Goal: Task Accomplishment & Management: Manage account settings

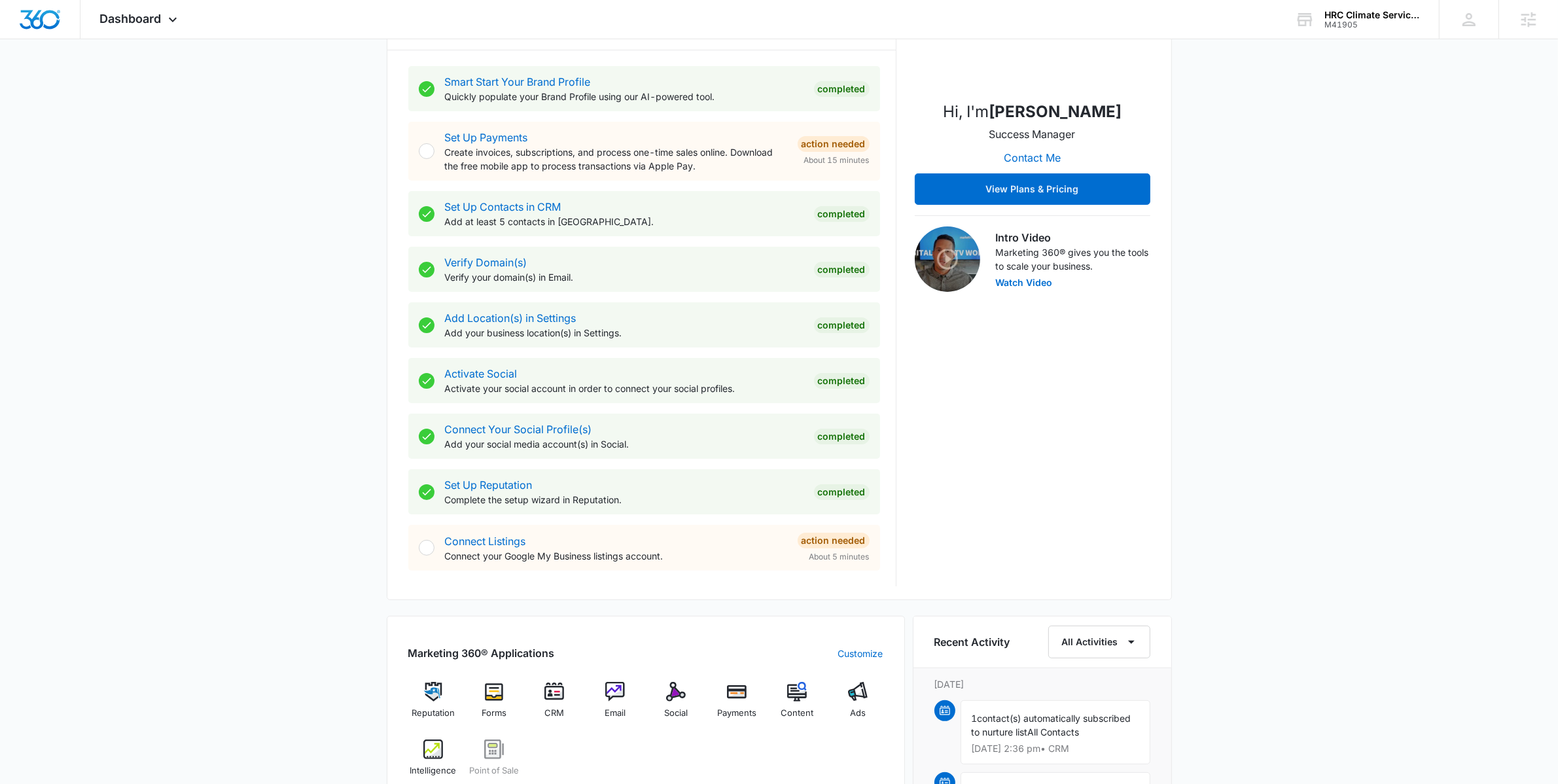
scroll to position [428, 0]
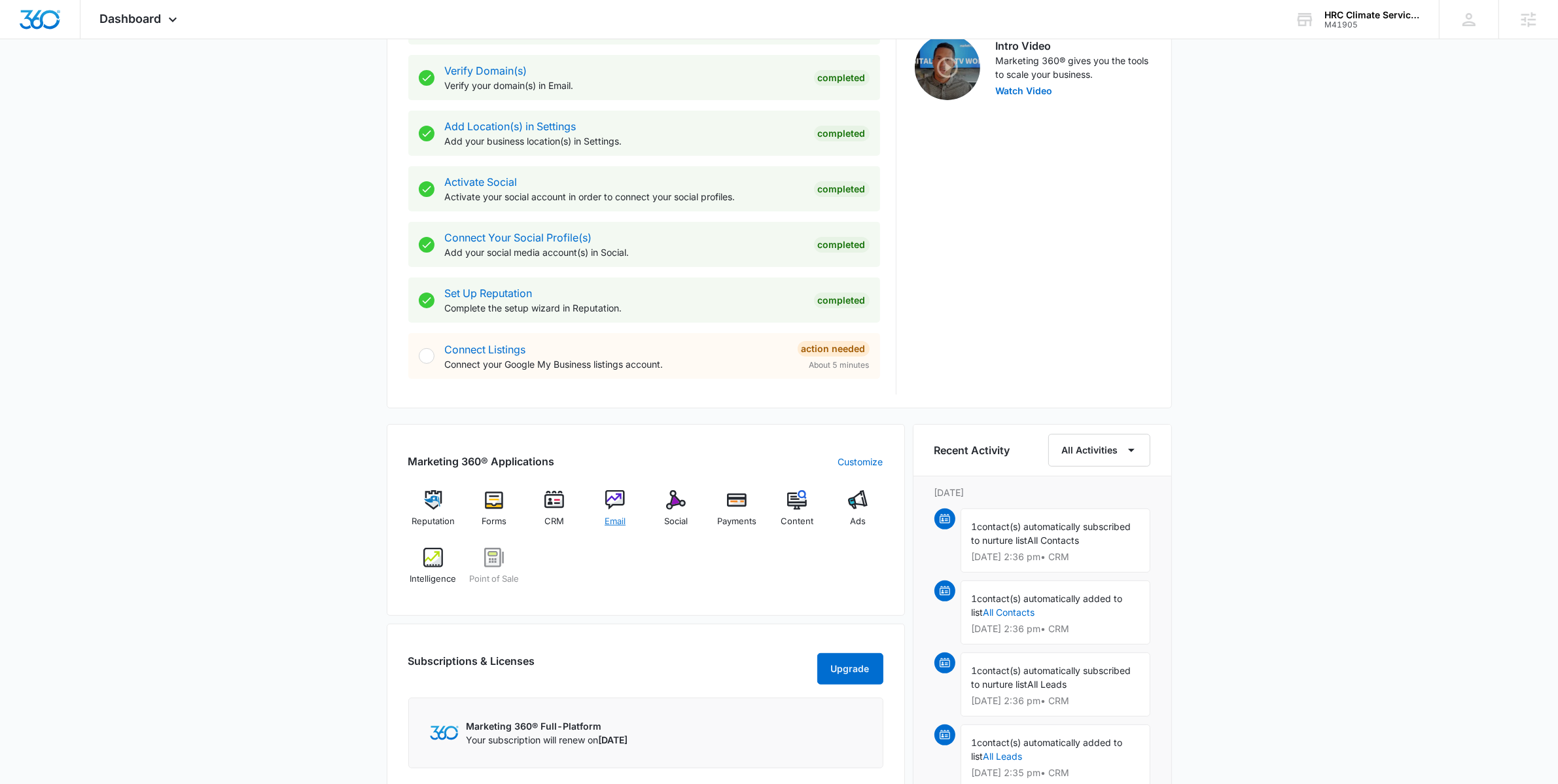
click at [617, 504] on img at bounding box center [615, 500] width 20 height 20
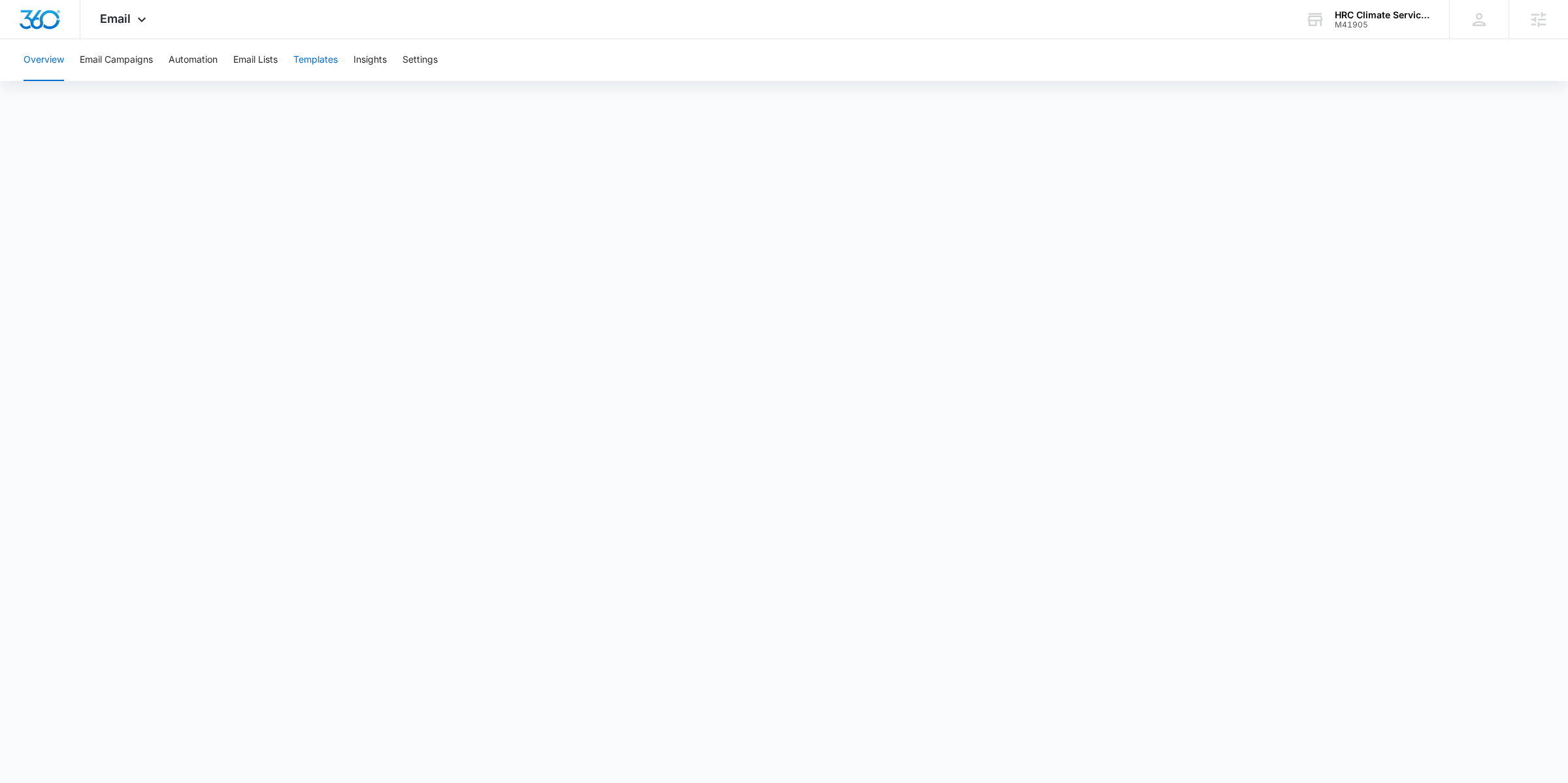
click at [334, 55] on button "Templates" at bounding box center [316, 60] width 45 height 42
click at [109, 65] on button "Email Campaigns" at bounding box center [116, 60] width 73 height 42
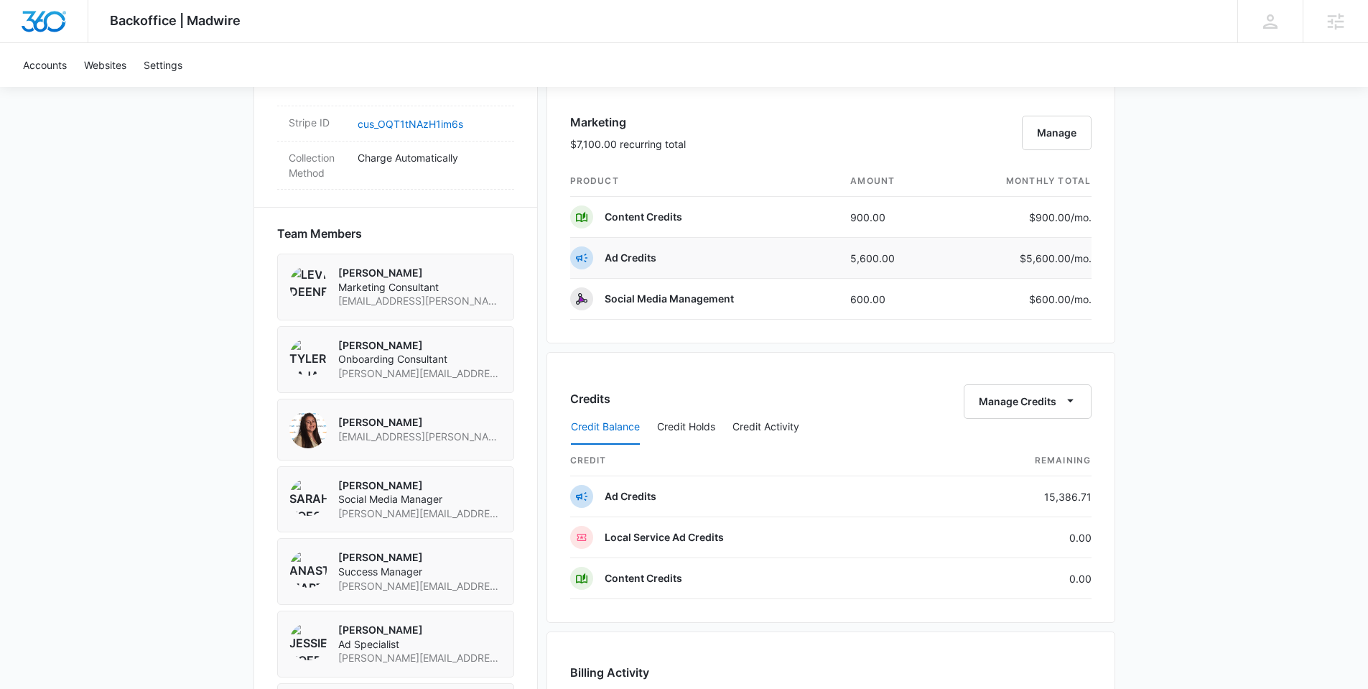
scroll to position [908, 0]
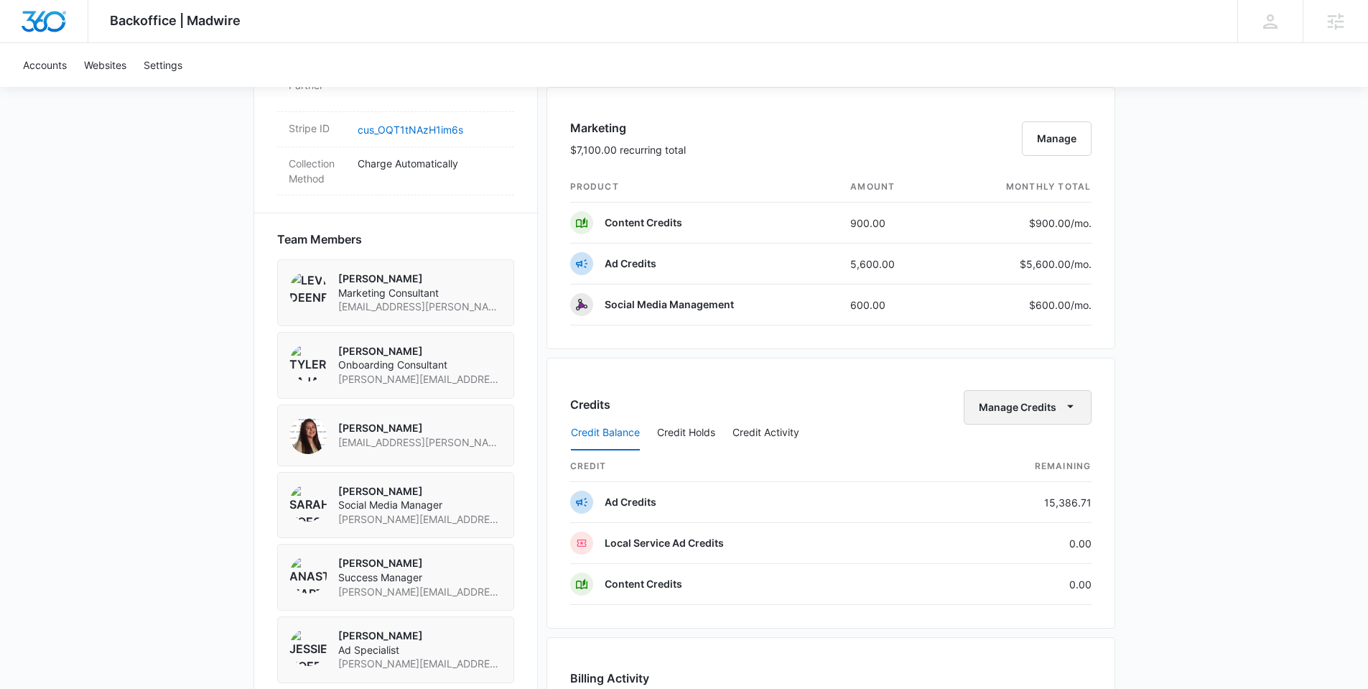
click at [1069, 383] on div "Credits Manage Credits Credit Balance Credit Holds Credit Activity credit Remai…" at bounding box center [831, 493] width 569 height 271
click at [1070, 399] on icon "button" at bounding box center [1070, 406] width 15 height 15
click at [1013, 445] on button "Transfer Credits" at bounding box center [1028, 453] width 127 height 22
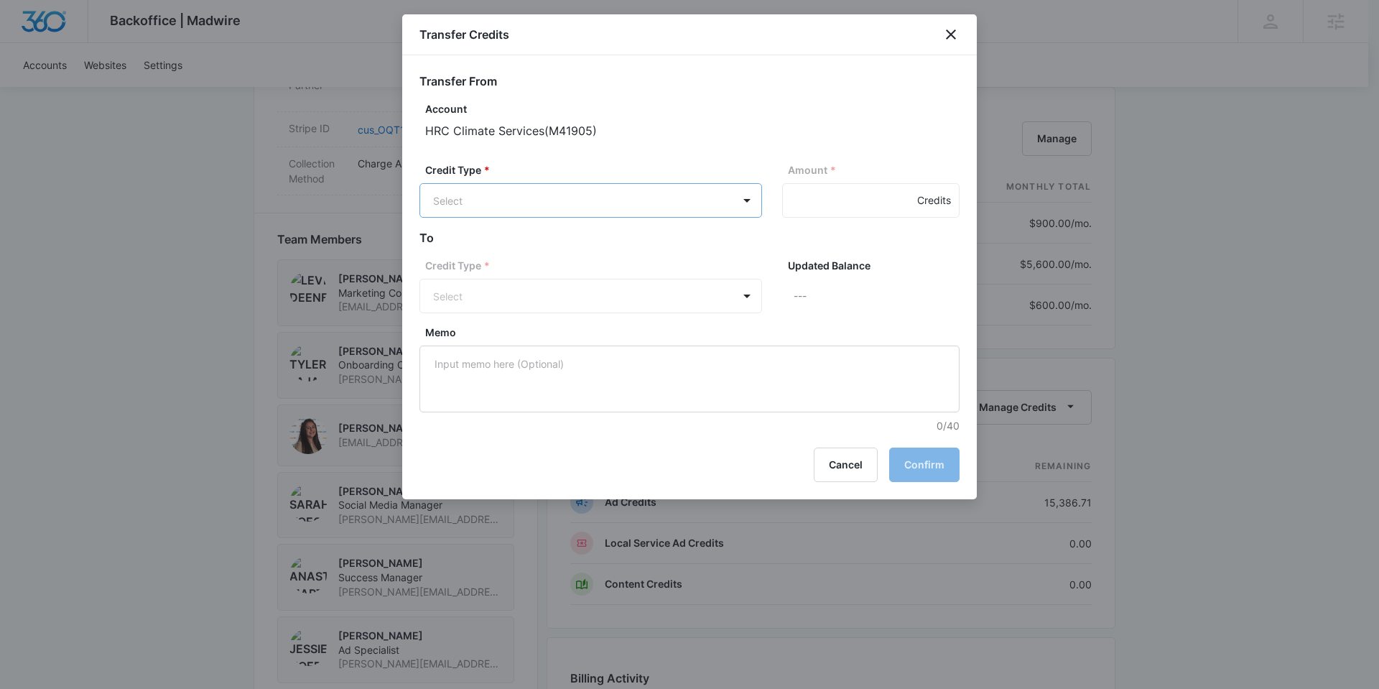
click at [623, 208] on body "Backoffice | Madwire Apps Settings Anastasia Martin-Wegryn anastasia.martin-weg…" at bounding box center [689, 141] width 1379 height 2099
click at [595, 260] on p "Ad Credits (15386.71 Credits)" at bounding box center [541, 255] width 141 height 15
click at [818, 198] on input "Amount *" at bounding box center [870, 200] width 177 height 34
type input "400"
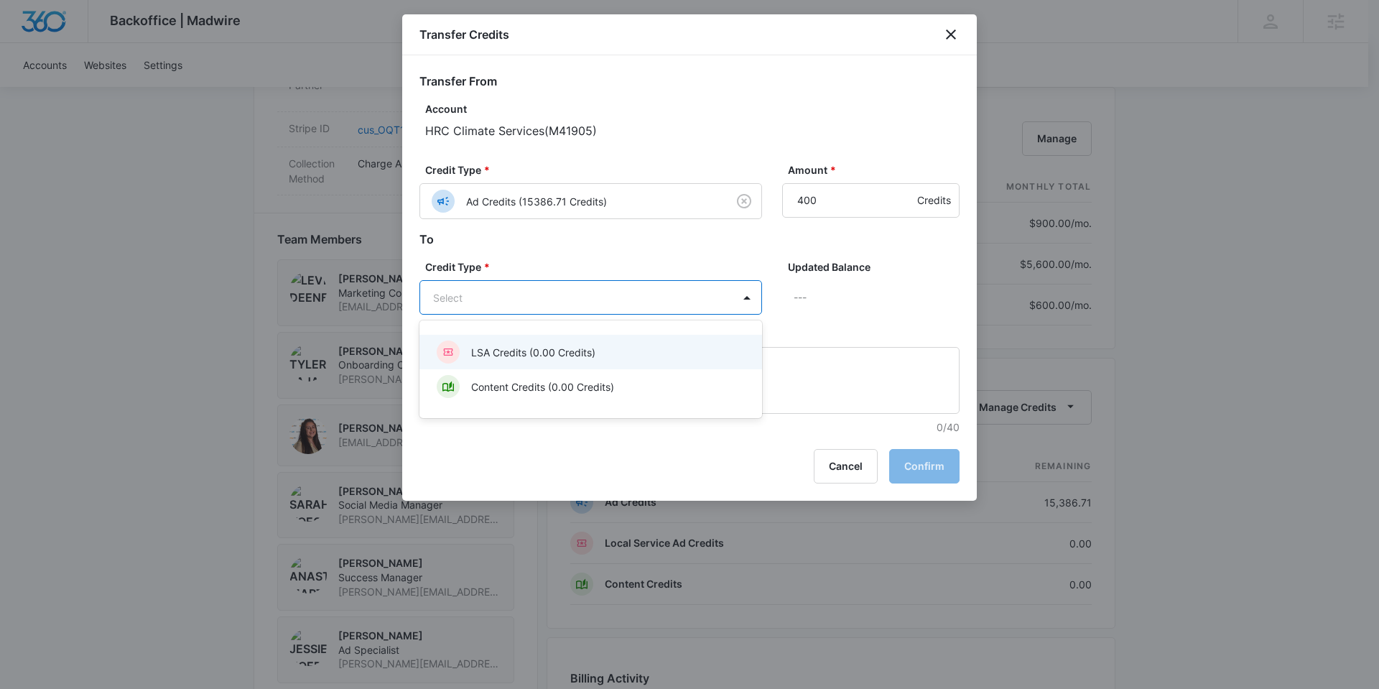
click at [623, 303] on body "Backoffice | Madwire Apps Settings Anastasia Martin-Wegryn anastasia.martin-weg…" at bounding box center [689, 141] width 1379 height 2099
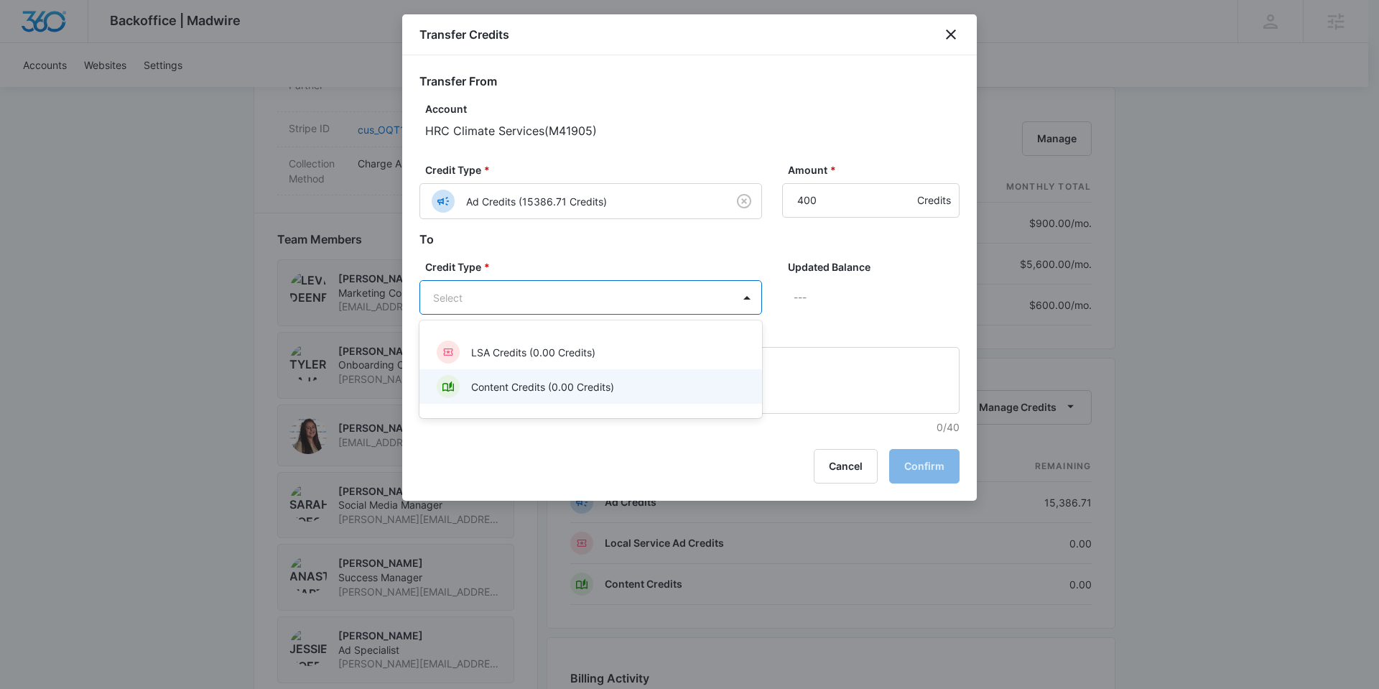
click at [608, 383] on p "Content Credits (0.00 Credits)" at bounding box center [542, 386] width 143 height 15
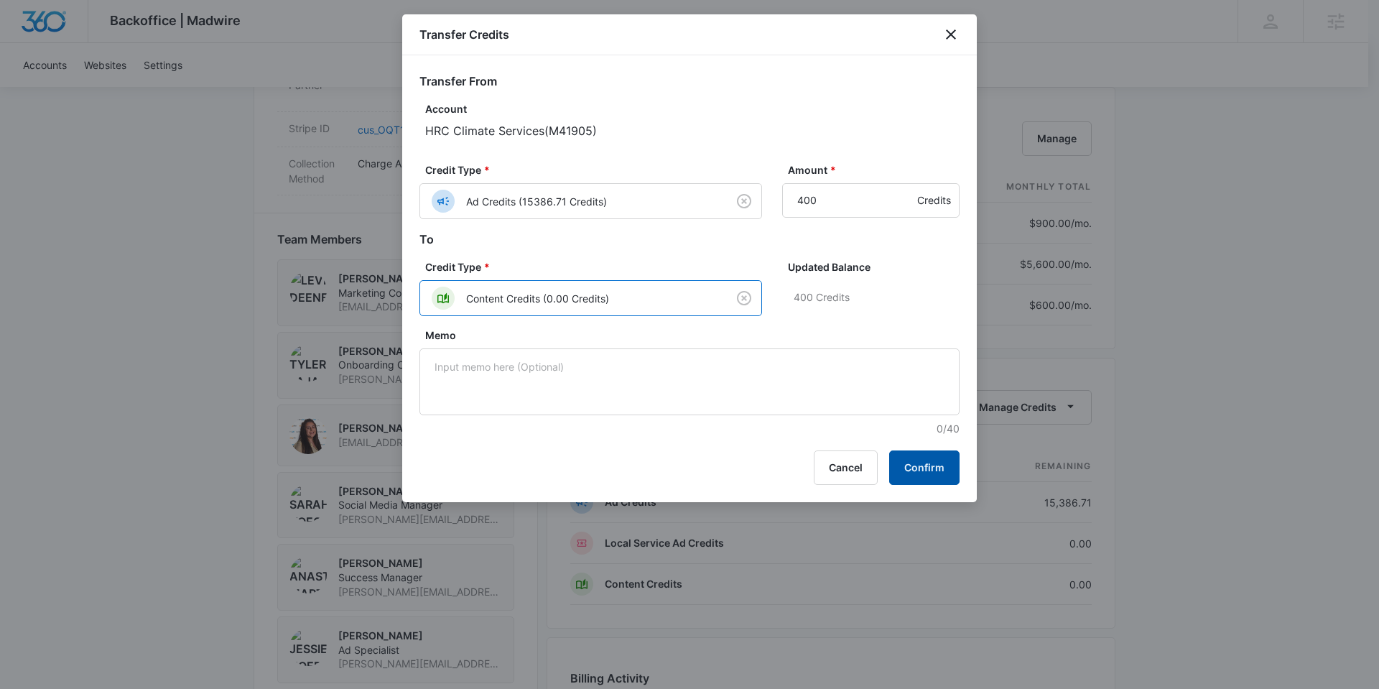
click at [942, 465] on button "Confirm" at bounding box center [924, 467] width 70 height 34
